Goal: Task Accomplishment & Management: Complete application form

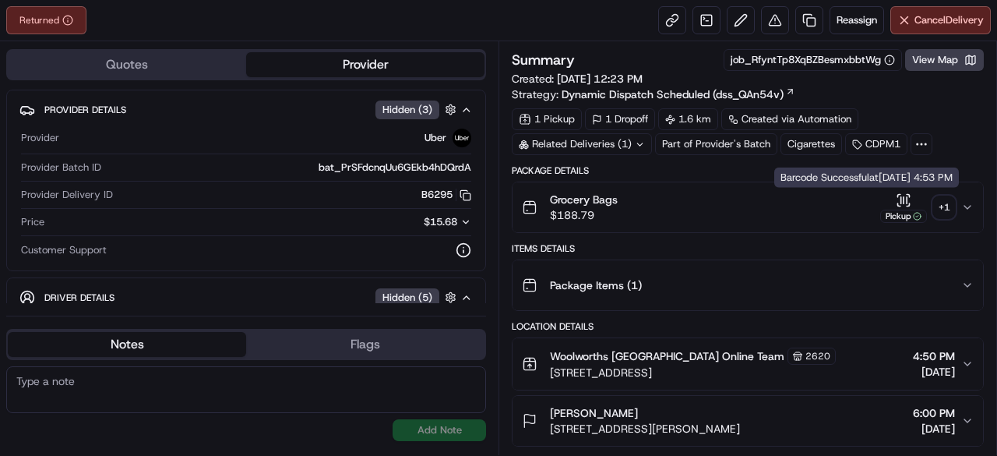
click at [956, 202] on div "Grocery Bags $188.79 Pickup + 1" at bounding box center [741, 207] width 439 height 31
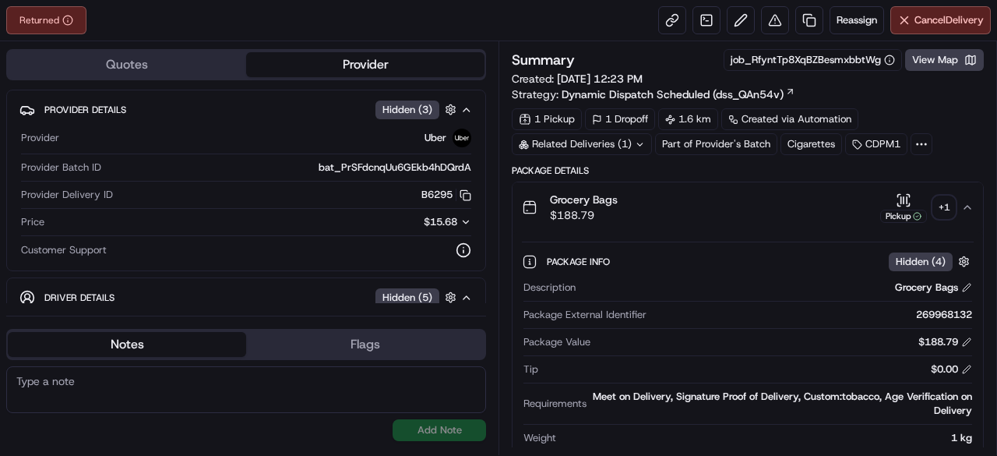
click at [943, 202] on div "+ 1" at bounding box center [944, 207] width 22 height 22
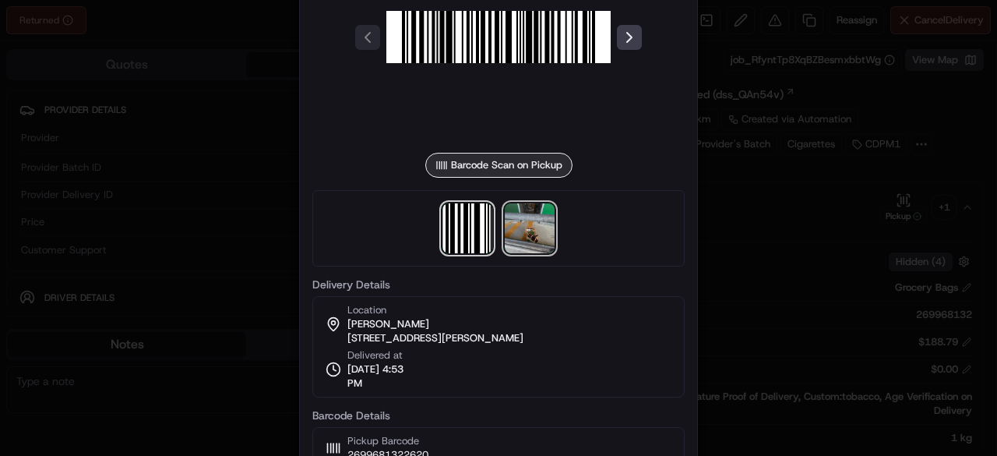
click at [540, 223] on img at bounding box center [530, 228] width 50 height 50
drag, startPoint x: 95, startPoint y: 256, endPoint x: 127, endPoint y: 257, distance: 31.9
click at [96, 256] on div at bounding box center [498, 228] width 997 height 456
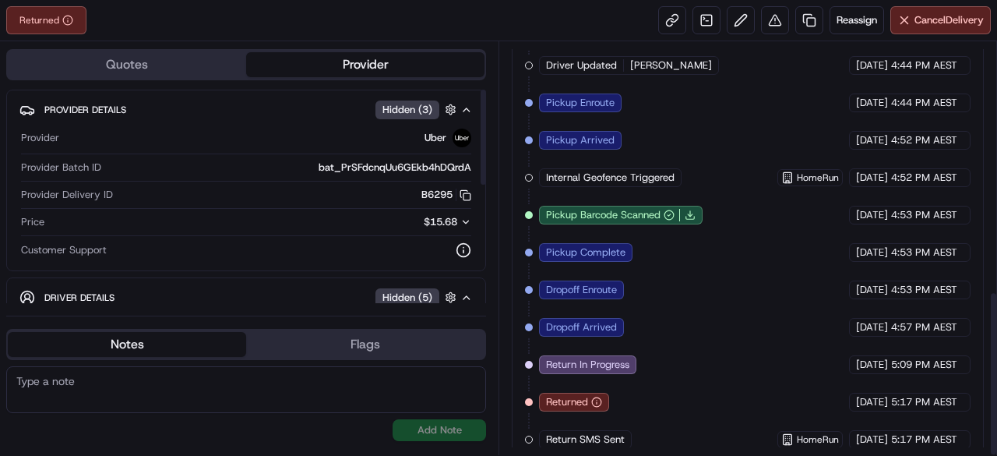
scroll to position [625, 0]
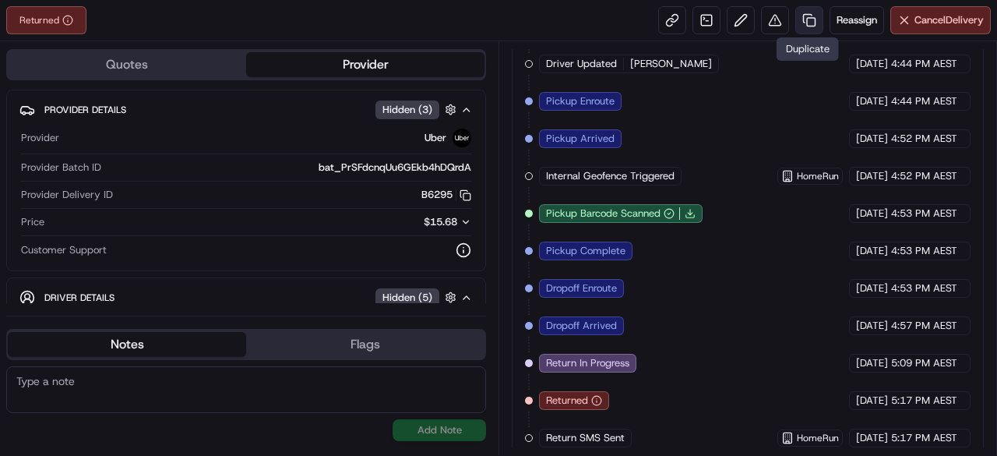
click at [813, 23] on link at bounding box center [809, 20] width 28 height 28
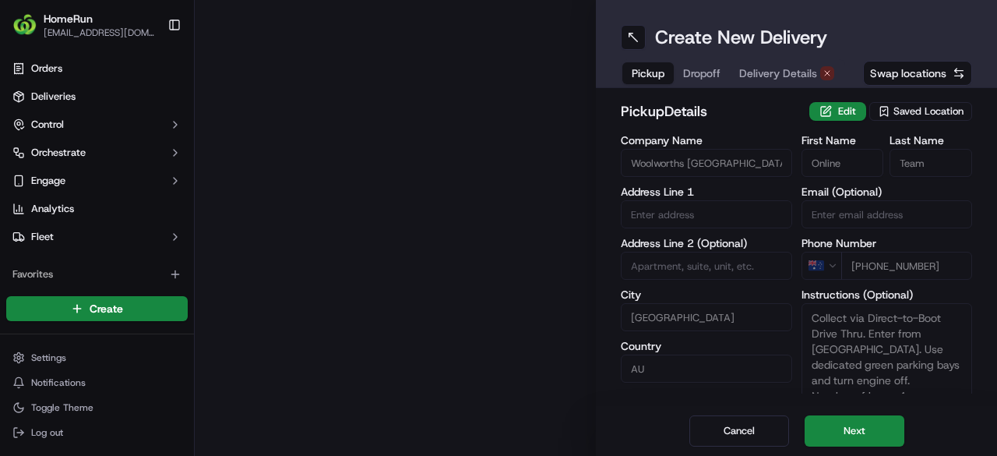
type input "[GEOGRAPHIC_DATA]"
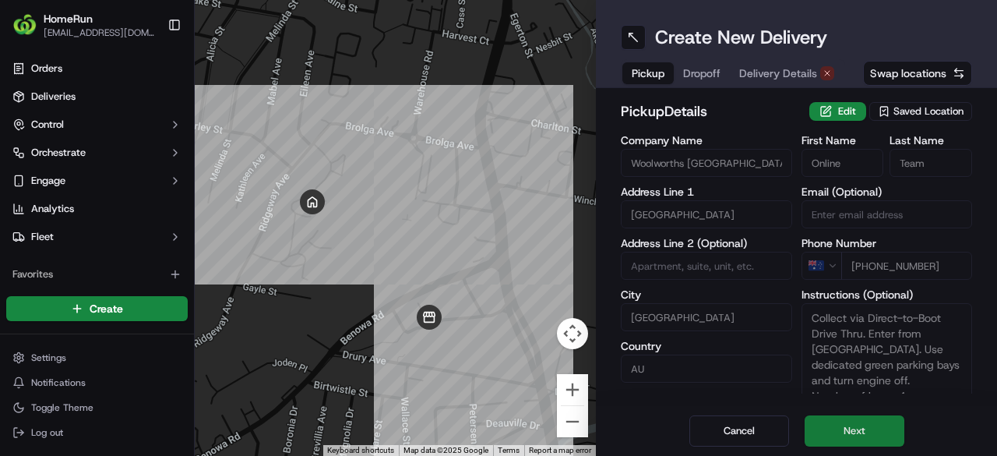
click at [872, 421] on button "Next" at bounding box center [854, 430] width 100 height 31
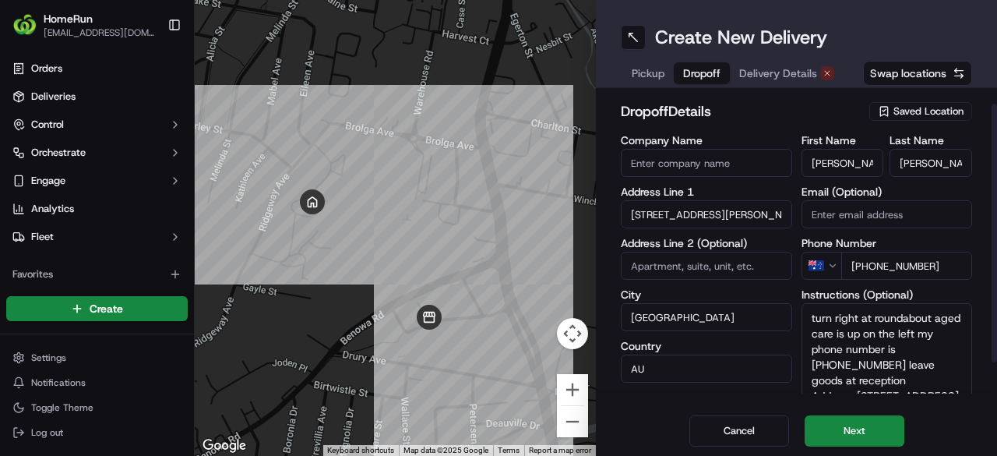
scroll to position [68, 0]
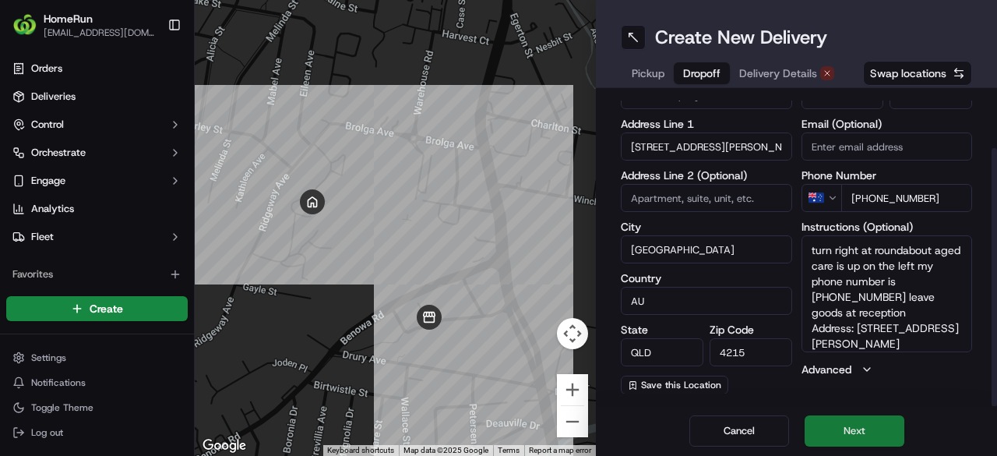
click at [840, 426] on button "Next" at bounding box center [854, 430] width 100 height 31
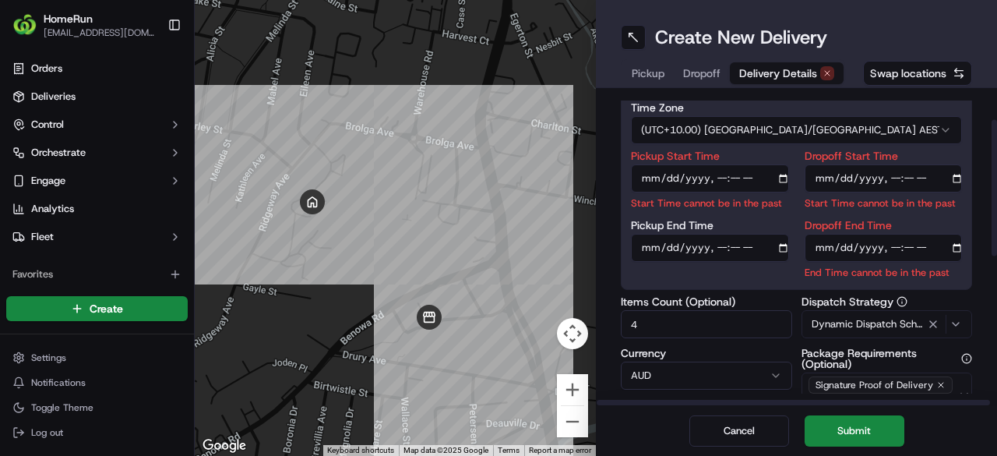
click at [720, 175] on input "Pickup Start Time" at bounding box center [710, 178] width 158 height 28
type input "[DATE]T18:35"
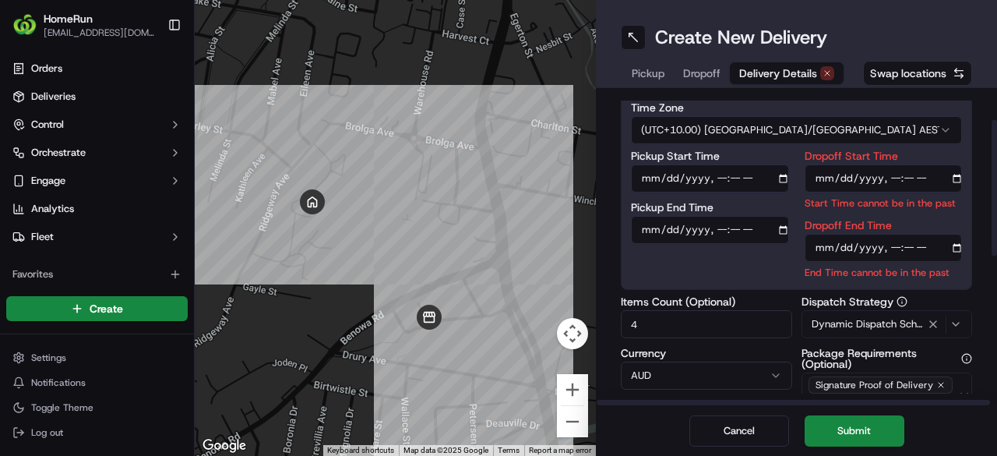
click at [645, 228] on input "Pickup End Time" at bounding box center [710, 230] width 158 height 28
click at [717, 231] on input "Pickup End Time" at bounding box center [710, 230] width 158 height 28
type input "[DATE]T18:45"
click at [726, 255] on div "Pickup Start Time Pickup End Time" at bounding box center [710, 214] width 158 height 129
click at [898, 178] on input "Dropoff Start Time" at bounding box center [883, 178] width 158 height 28
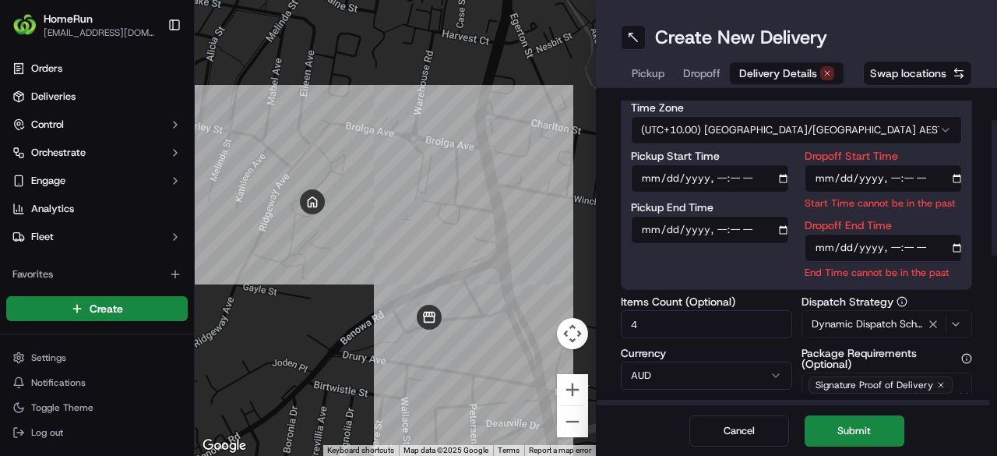
click at [892, 174] on input "Dropoff Start Time" at bounding box center [883, 178] width 158 height 28
click at [889, 175] on input "Dropoff Start Time" at bounding box center [883, 178] width 158 height 28
click at [902, 213] on div "Dropoff Start Time Start Time cannot be in the past Dropoff End Time End Time c…" at bounding box center [883, 214] width 158 height 129
click at [892, 176] on input "Dropoff Start Time" at bounding box center [883, 178] width 158 height 28
type input "[DATE]T18:15"
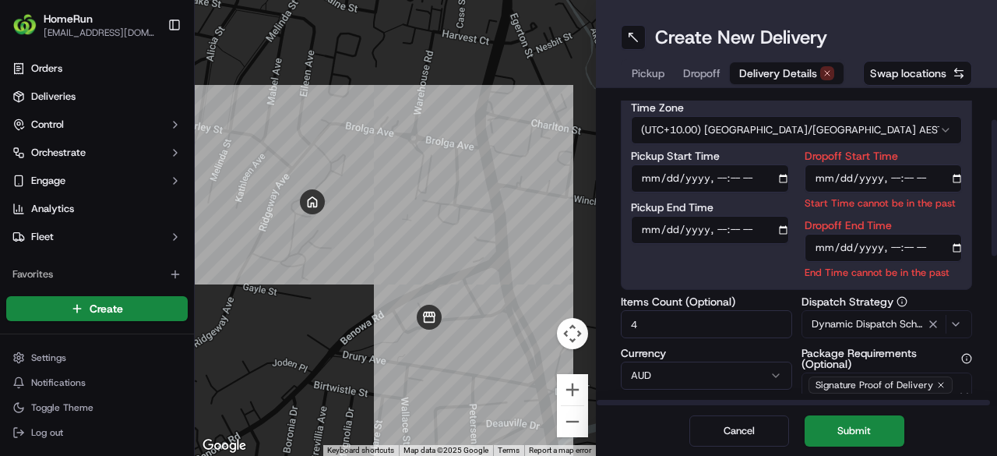
click at [906, 247] on input "Dropoff End Time" at bounding box center [883, 248] width 158 height 28
type input "[DATE]T18:25"
click at [973, 287] on div "Delivery Details now scheduled Time Zone (UTC+10.00) [GEOGRAPHIC_DATA]/[GEOGRAP…" at bounding box center [796, 247] width 401 height 318
click at [868, 440] on button "Submit" at bounding box center [854, 430] width 100 height 31
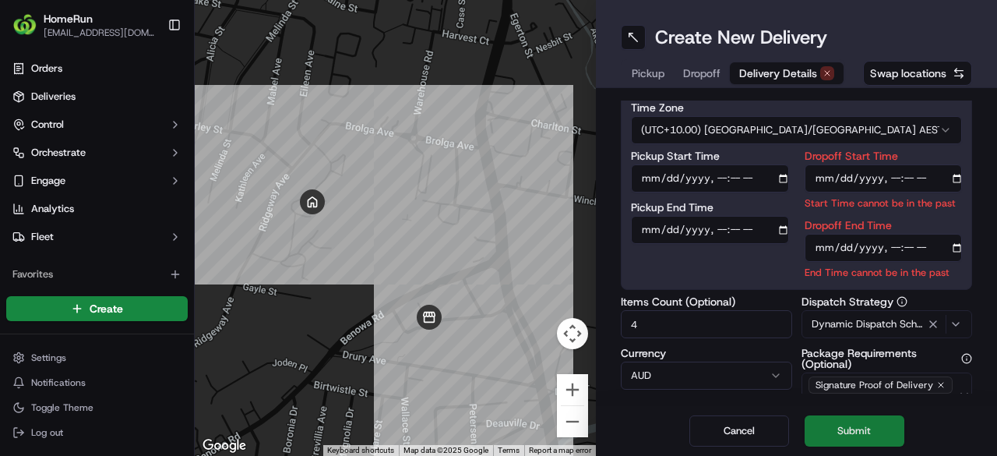
click at [872, 432] on button "Submit" at bounding box center [854, 430] width 100 height 31
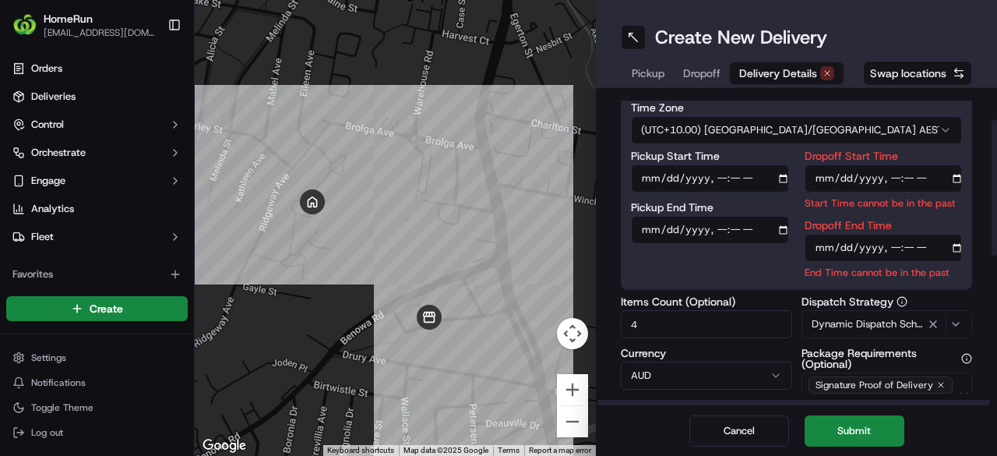
click at [910, 175] on input "Dropoff Start Time" at bounding box center [883, 178] width 158 height 28
type input "[DATE]T19:15"
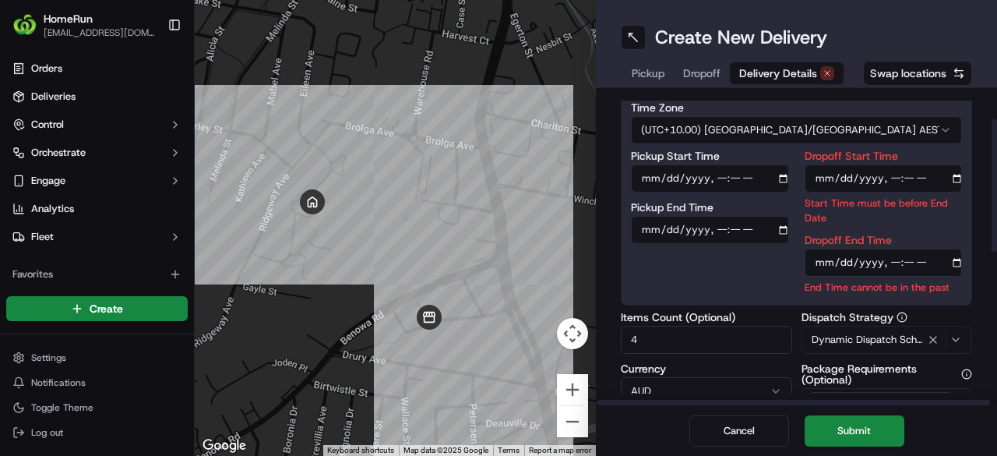
click at [897, 249] on input "Dropoff End Time" at bounding box center [883, 262] width 158 height 28
type input "[DATE]T19:25"
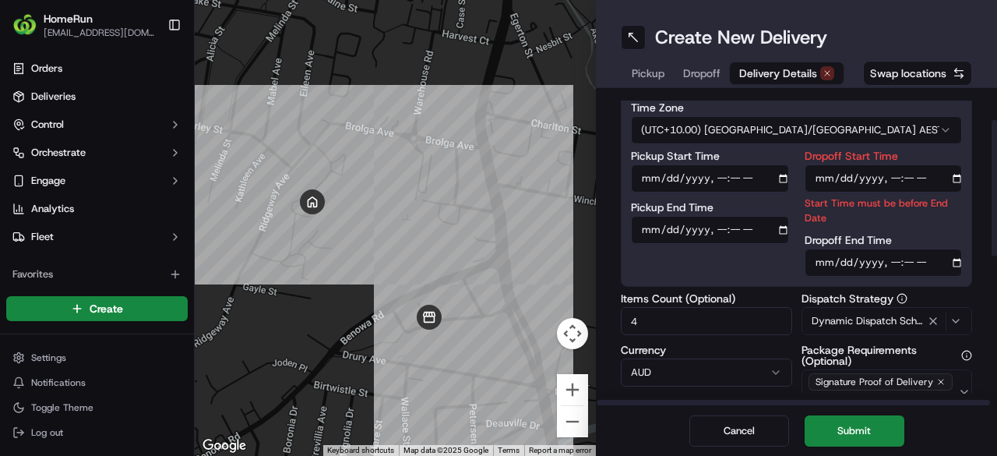
drag, startPoint x: 987, startPoint y: 296, endPoint x: 956, endPoint y: 319, distance: 38.9
click at [987, 297] on div "Delivery Details now scheduled Time Zone (UTC+10.00) [GEOGRAPHIC_DATA]/[GEOGRAP…" at bounding box center [796, 247] width 401 height 318
click at [857, 439] on button "Submit" at bounding box center [854, 430] width 100 height 31
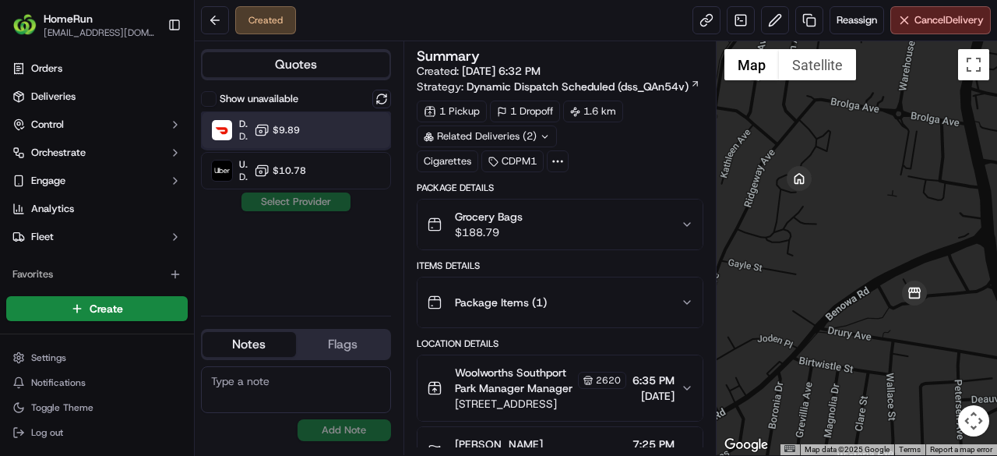
click at [305, 130] on div "DoorDash Dropoff ETA 55 minutes $9.89" at bounding box center [296, 129] width 190 height 37
click at [315, 199] on button "Assign Provider" at bounding box center [296, 201] width 111 height 19
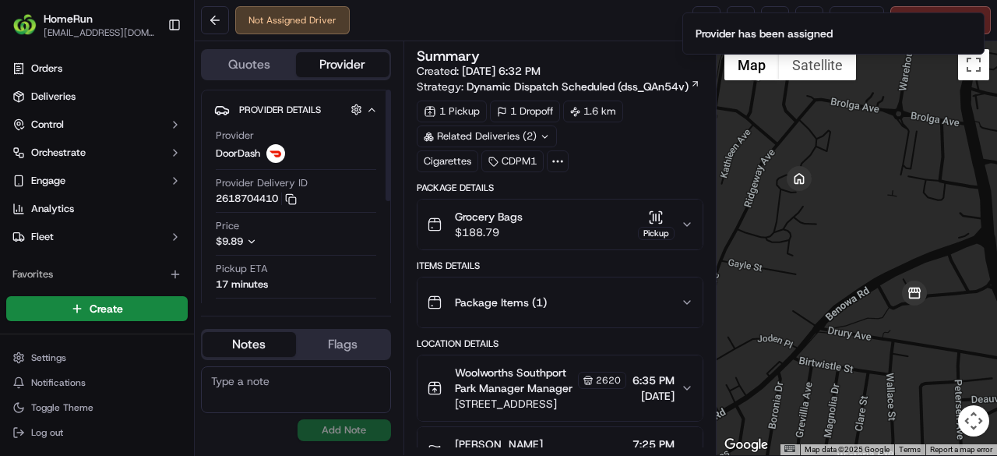
click at [319, 206] on div "Provider Delivery ID 2618704410 Copy 68b1df70-e826-4d9e-8ec4-edadfcddae0c_sched…" at bounding box center [296, 194] width 160 height 37
click at [965, 26] on icon "Notifications (F8)" at bounding box center [971, 25] width 12 height 12
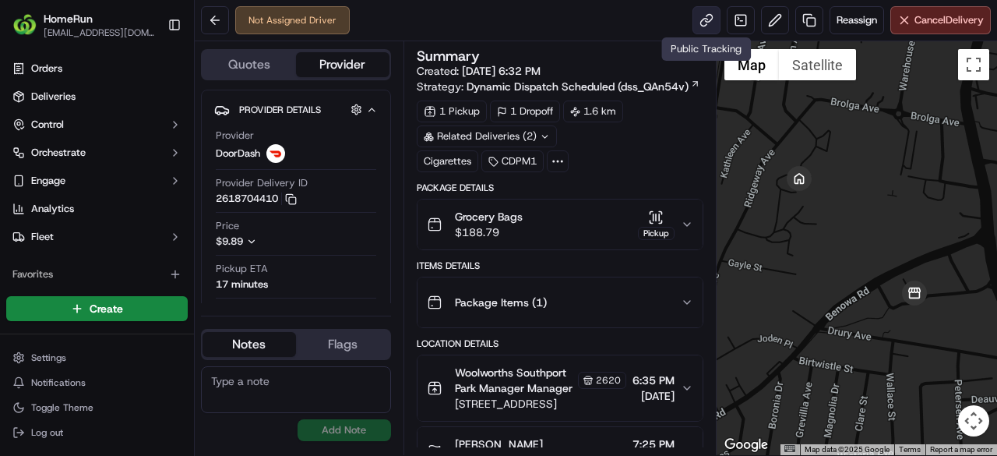
click at [711, 19] on link at bounding box center [706, 20] width 28 height 28
